Goal: Check status

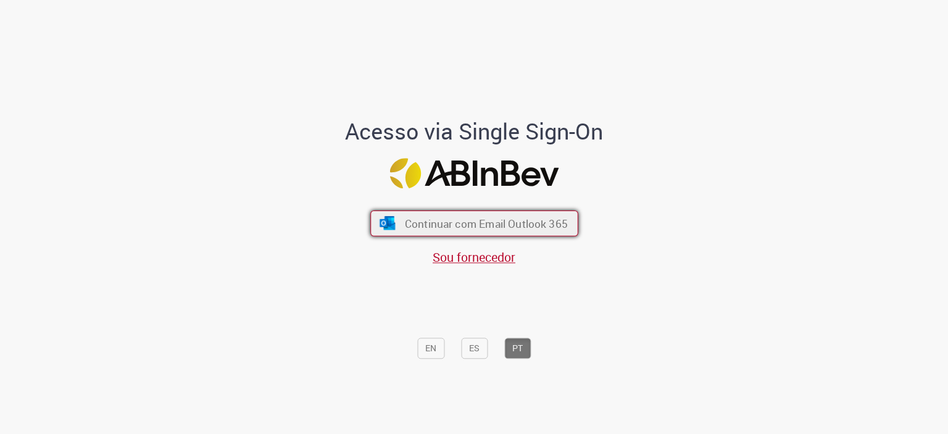
click at [395, 229] on button "Continuar com Email Outlook 365" at bounding box center [474, 223] width 208 height 26
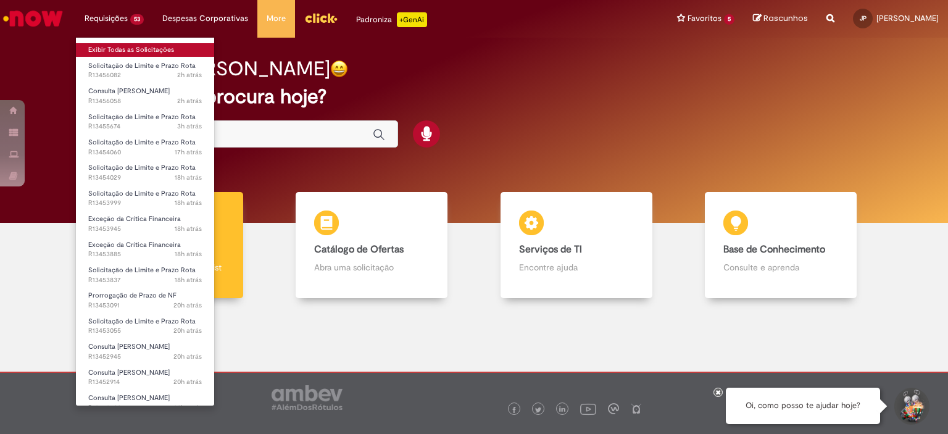
click at [120, 49] on link "Exibir Todas as Solicitações" at bounding box center [145, 50] width 138 height 14
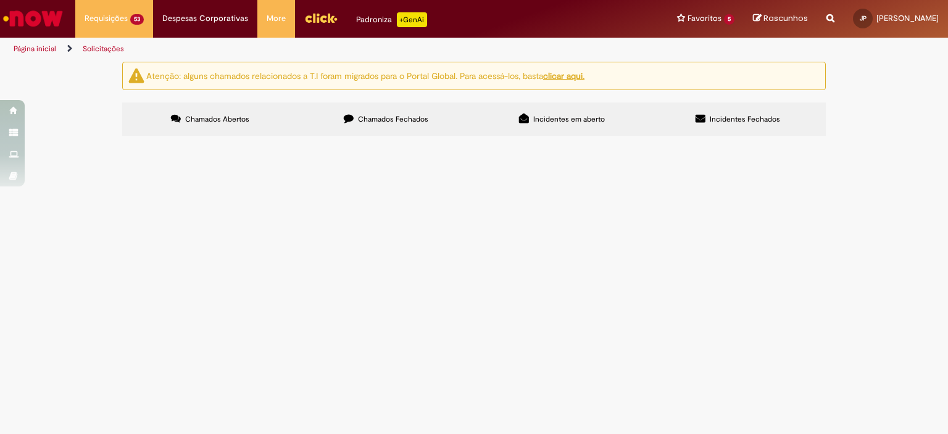
scroll to position [309, 0]
drag, startPoint x: 173, startPoint y: 196, endPoint x: 135, endPoint y: 194, distance: 37.7
click at [0, 0] on td "R13453055" at bounding box center [0, 0] width 0 height 0
